Goal: Navigation & Orientation: Find specific page/section

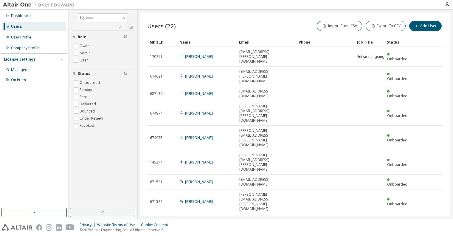
click at [366, 203] on div "100" at bounding box center [380, 202] width 48 height 7
click at [12, 4] on img at bounding box center [40, 5] width 75 height 6
click at [17, 15] on div "Dashboard" at bounding box center [21, 15] width 20 height 5
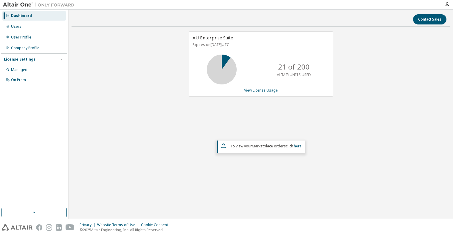
click at [267, 90] on link "View License Usage" at bounding box center [261, 90] width 34 height 5
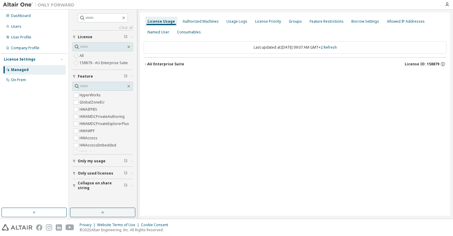
click at [144, 64] on icon "button" at bounding box center [146, 64] width 4 height 4
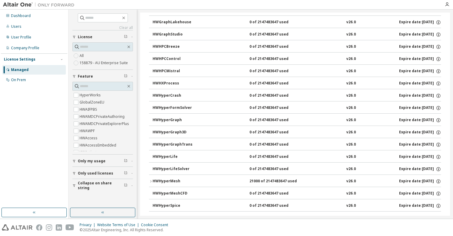
scroll to position [1216, 0]
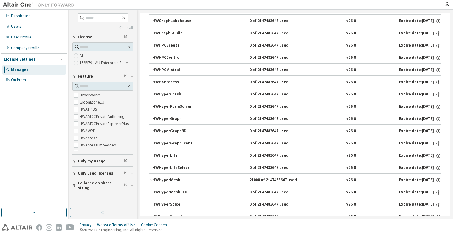
click at [150, 180] on icon "button" at bounding box center [151, 180] width 4 height 4
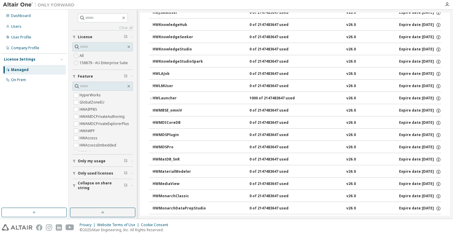
scroll to position [2220, 0]
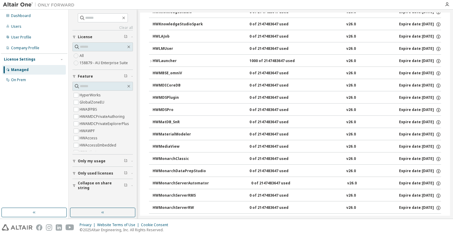
click at [152, 61] on icon "button" at bounding box center [151, 61] width 4 height 4
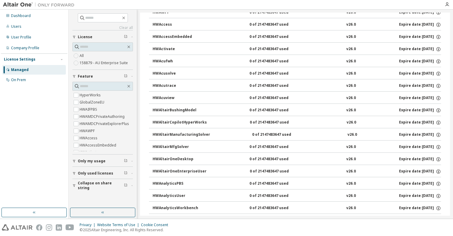
scroll to position [0, 0]
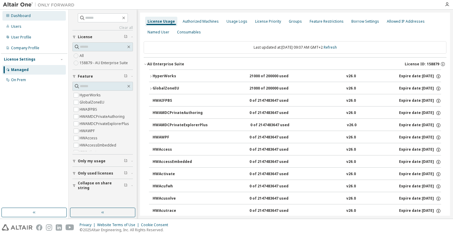
click at [22, 15] on div "Dashboard" at bounding box center [21, 15] width 20 height 5
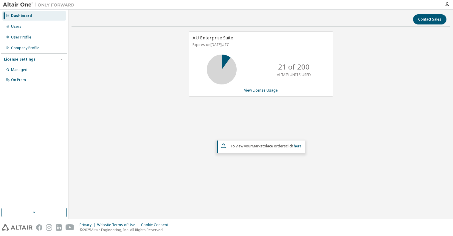
click at [258, 145] on em "Marketplace orders" at bounding box center [269, 145] width 34 height 5
click at [298, 146] on link "here" at bounding box center [298, 145] width 8 height 5
click at [155, 224] on div "Cookie Consent" at bounding box center [156, 224] width 31 height 5
click at [22, 69] on div "Managed" at bounding box center [19, 69] width 16 height 5
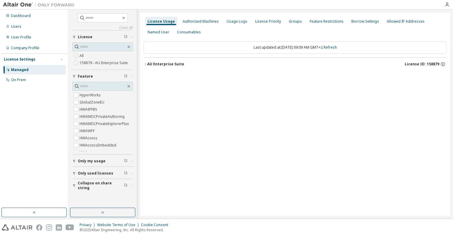
click at [97, 174] on span "Only used licenses" at bounding box center [95, 173] width 35 height 5
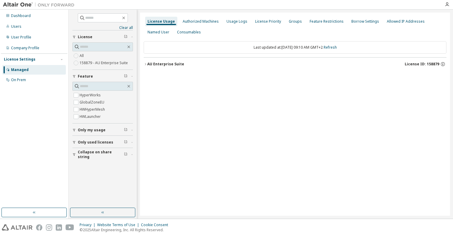
click at [146, 65] on icon "button" at bounding box center [146, 64] width 4 height 4
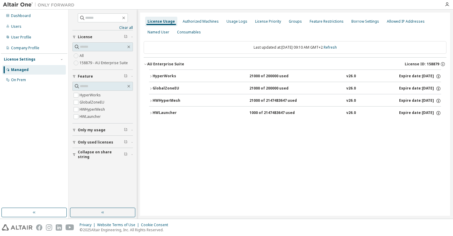
click at [23, 4] on img at bounding box center [40, 5] width 75 height 6
click at [20, 4] on img at bounding box center [40, 5] width 75 height 6
click at [23, 3] on img at bounding box center [40, 5] width 75 height 6
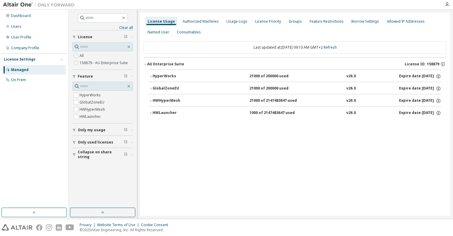
click at [54, 4] on img at bounding box center [40, 5] width 75 height 6
click at [447, 5] on icon "button" at bounding box center [447, 4] width 5 height 5
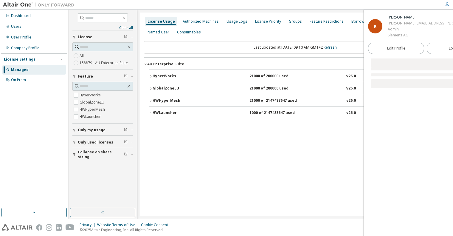
click at [43, 120] on div "Dashboard Users User Profile Company Profile License Settings Managed On Prem" at bounding box center [34, 108] width 66 height 196
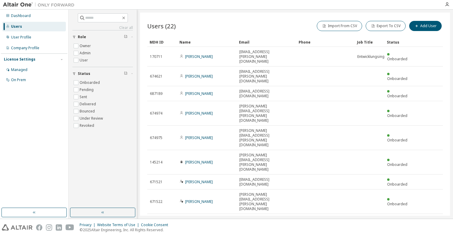
click at [47, 5] on img at bounding box center [40, 5] width 75 height 6
click at [52, 4] on img at bounding box center [40, 5] width 75 height 6
click at [9, 5] on img at bounding box center [40, 5] width 75 height 6
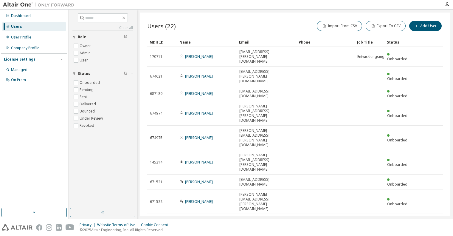
click at [10, 4] on img at bounding box center [40, 5] width 75 height 6
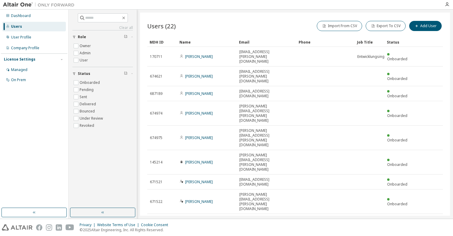
click at [15, 227] on img at bounding box center [17, 227] width 31 height 6
click at [18, 228] on img at bounding box center [17, 227] width 31 height 6
